Goal: Go to known website: Access a specific website the user already knows

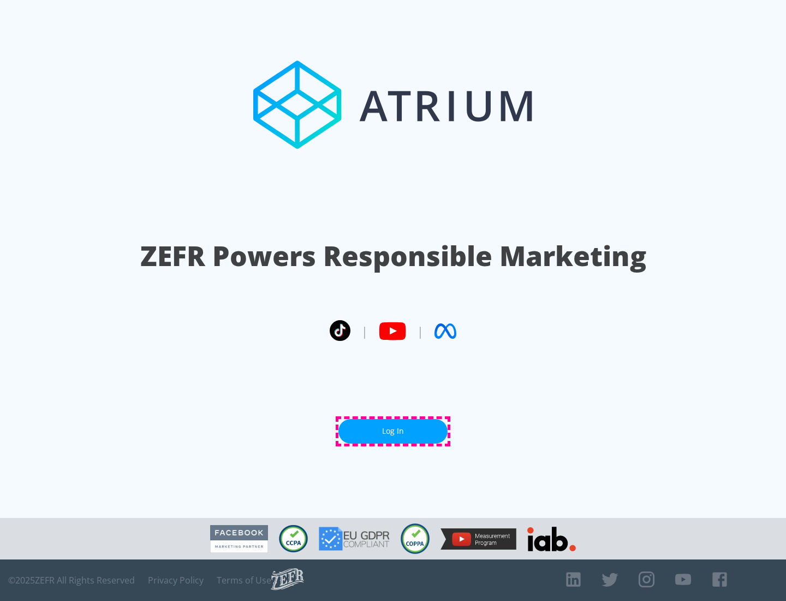
click at [393, 431] on link "Log In" at bounding box center [393, 431] width 109 height 25
